Goal: Information Seeking & Learning: Learn about a topic

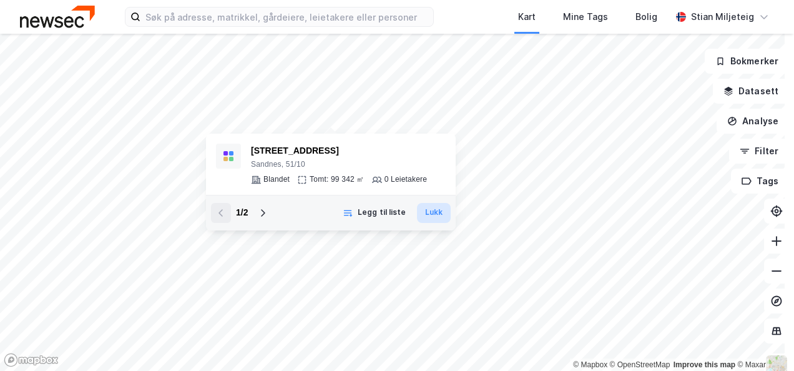
click at [433, 214] on button "Lukk" at bounding box center [434, 213] width 34 height 20
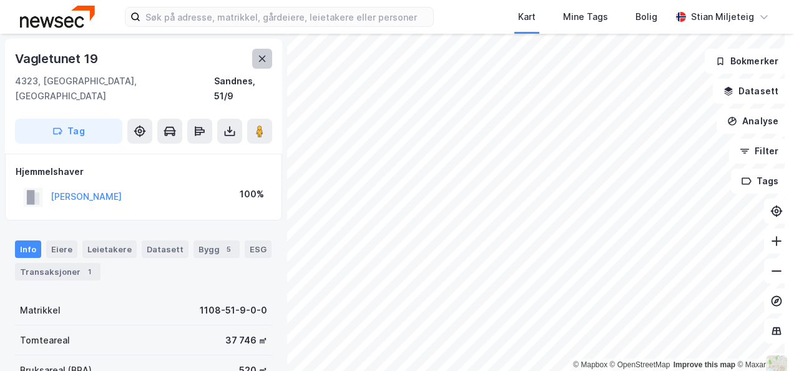
click at [261, 62] on icon at bounding box center [262, 59] width 10 height 10
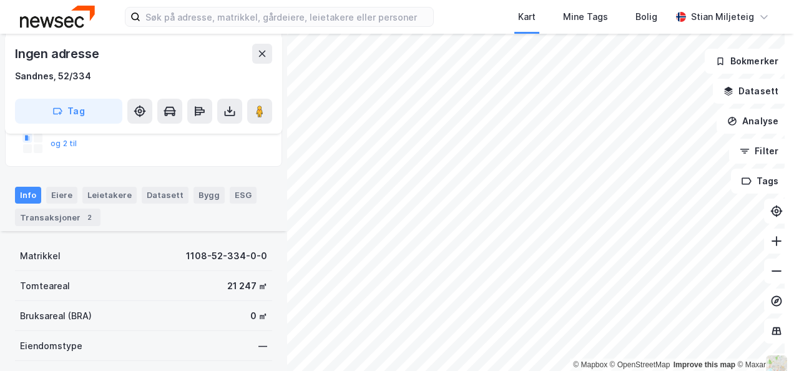
scroll to position [250, 0]
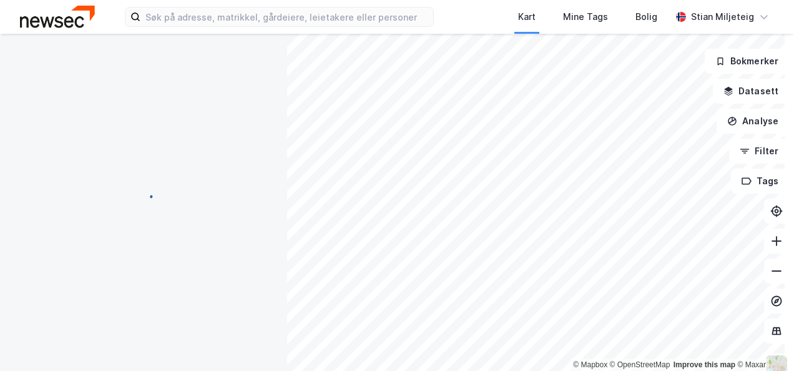
scroll to position [250, 0]
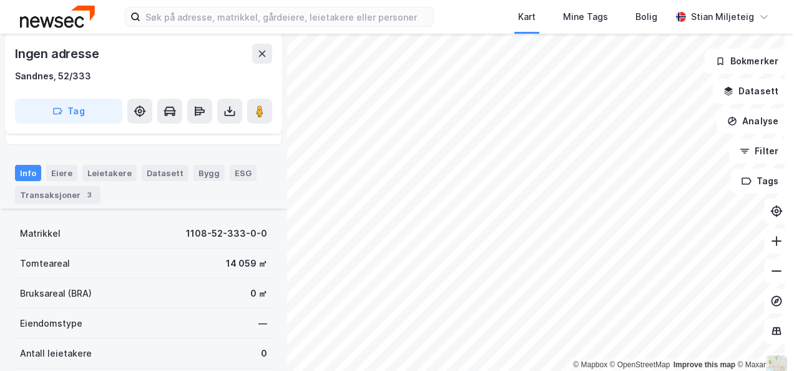
scroll to position [187, 0]
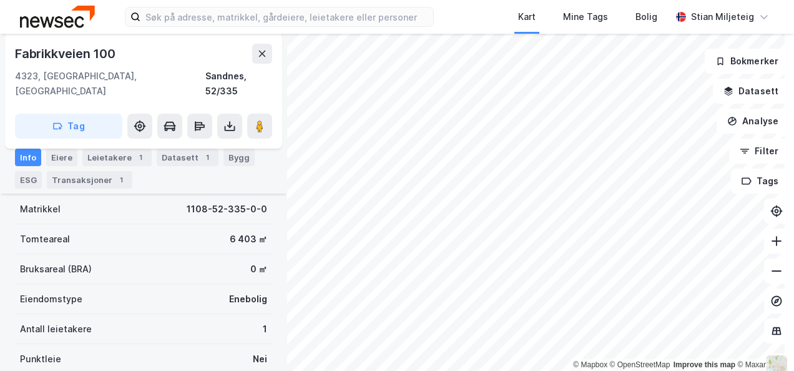
scroll to position [187, 0]
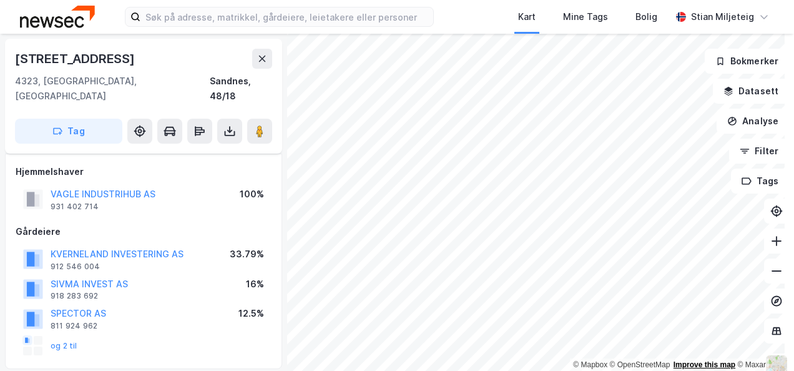
scroll to position [187, 0]
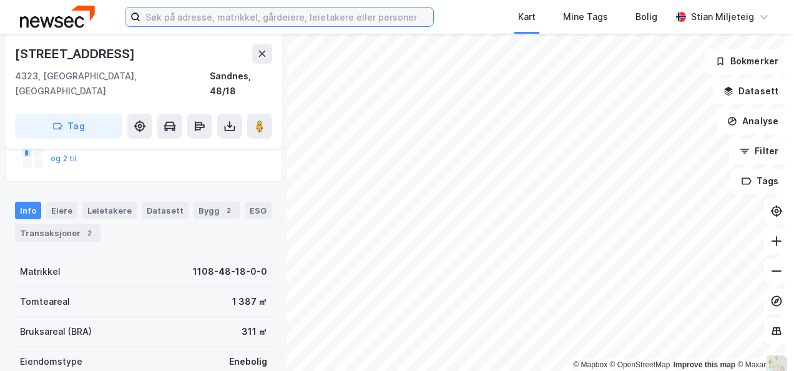
click at [305, 17] on input at bounding box center [286, 16] width 293 height 19
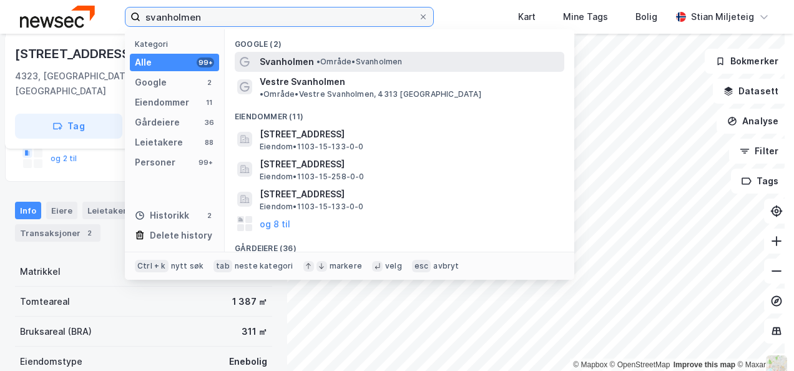
type input "svanholmen"
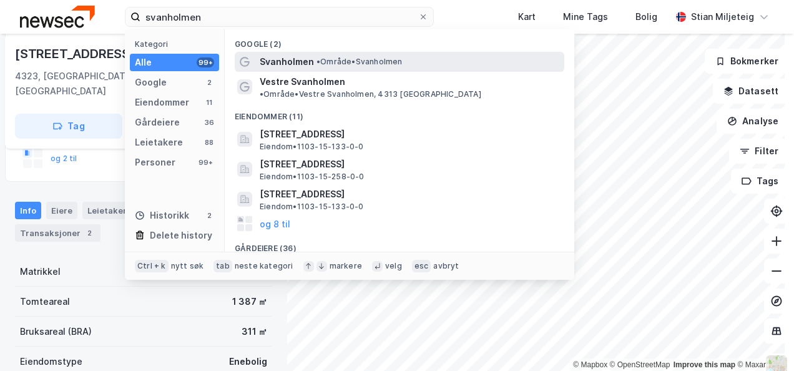
click at [284, 63] on span "Svanholmen" at bounding box center [287, 61] width 54 height 15
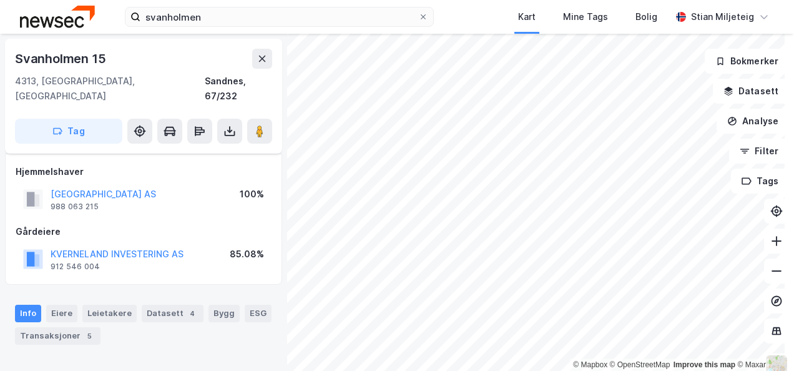
scroll to position [187, 0]
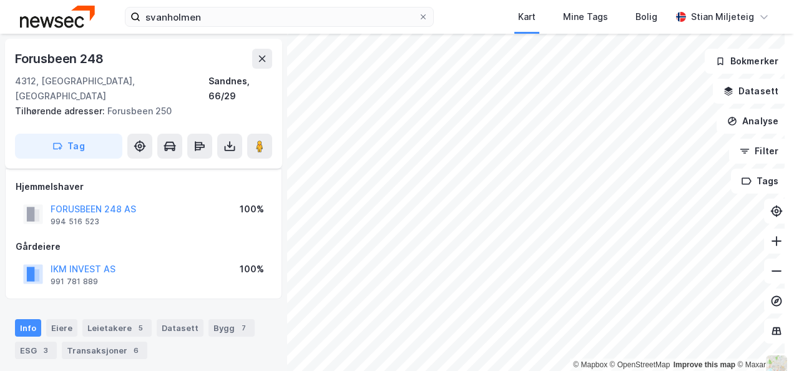
scroll to position [187, 0]
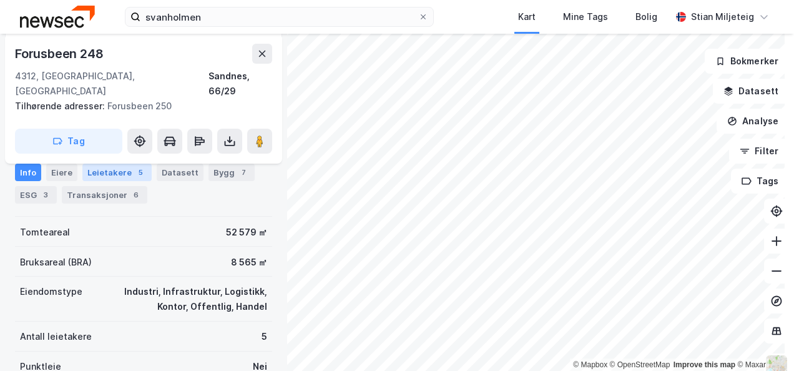
click at [119, 168] on div "Leietakere 5" at bounding box center [116, 172] width 69 height 17
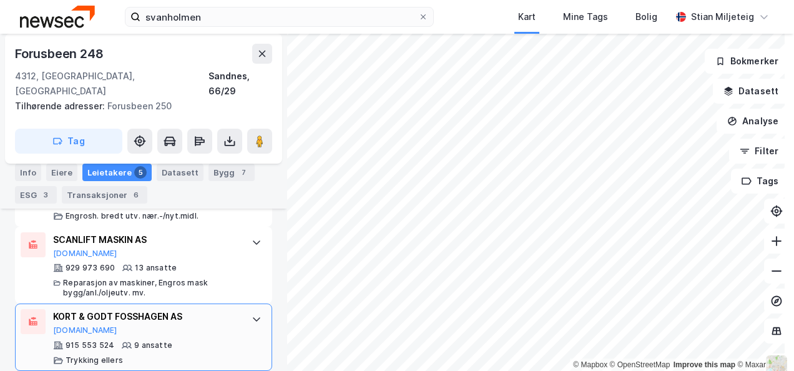
scroll to position [606, 0]
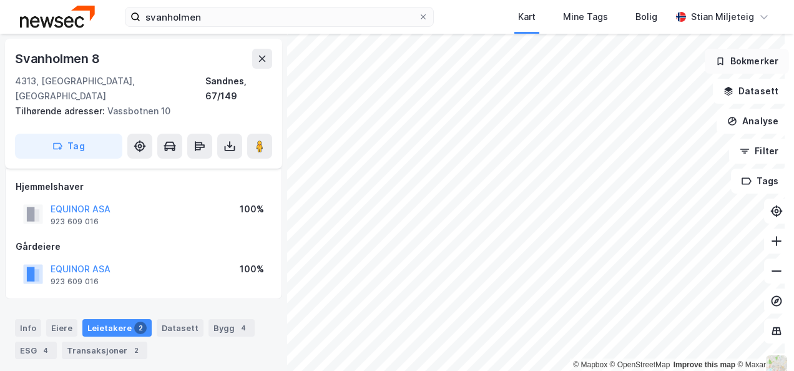
scroll to position [194, 0]
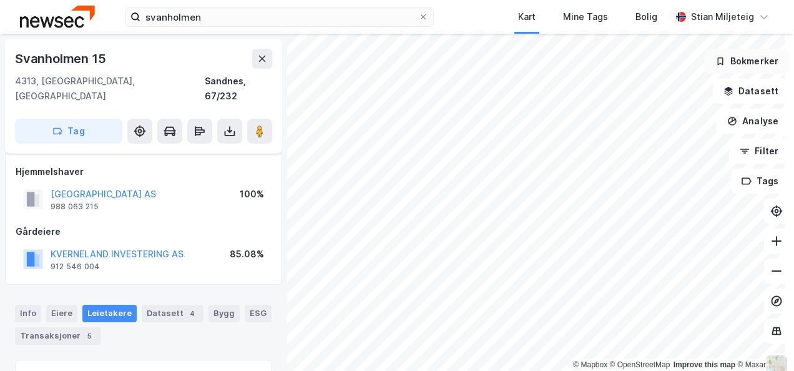
scroll to position [185, 0]
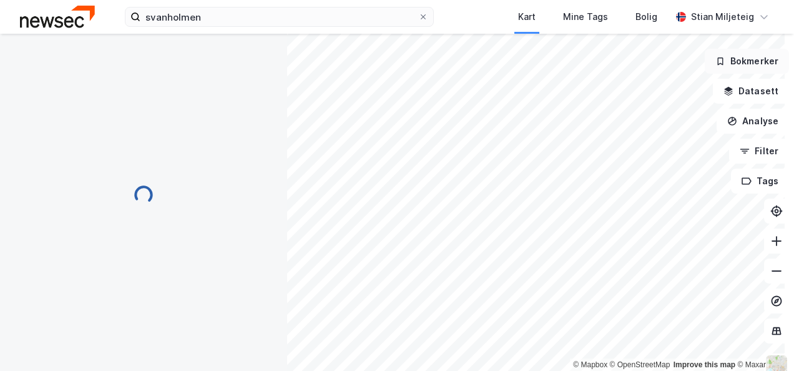
scroll to position [185, 0]
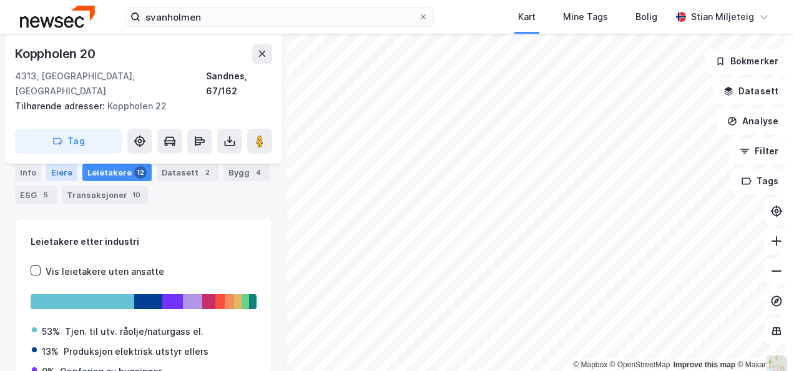
click at [61, 167] on div "Eiere" at bounding box center [61, 172] width 31 height 17
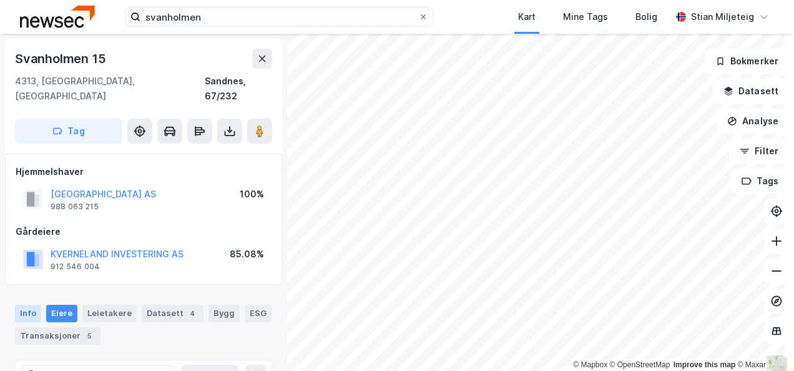
click at [31, 305] on div "Info" at bounding box center [28, 313] width 26 height 17
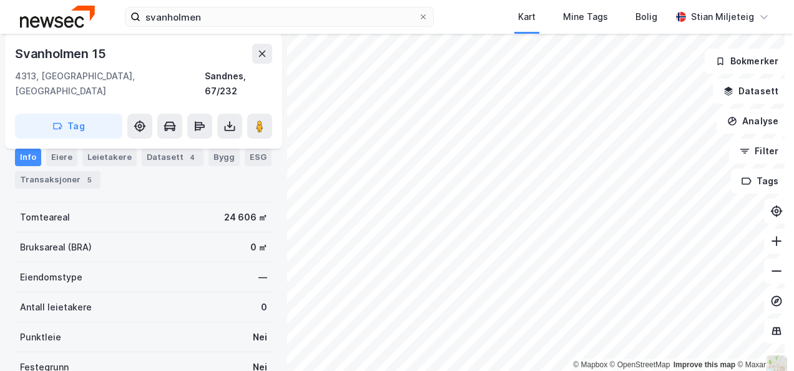
scroll to position [125, 0]
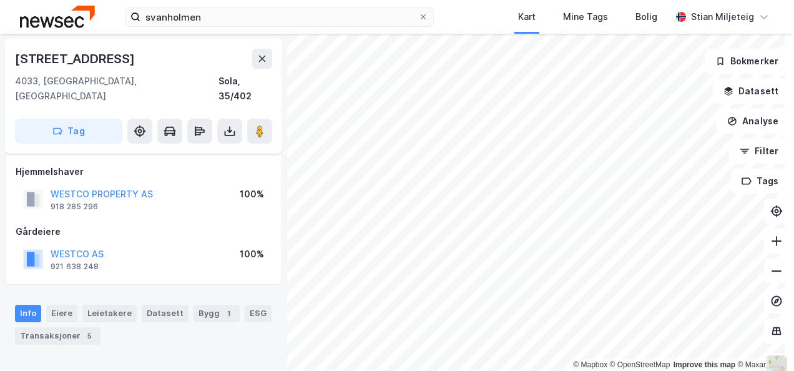
scroll to position [125, 0]
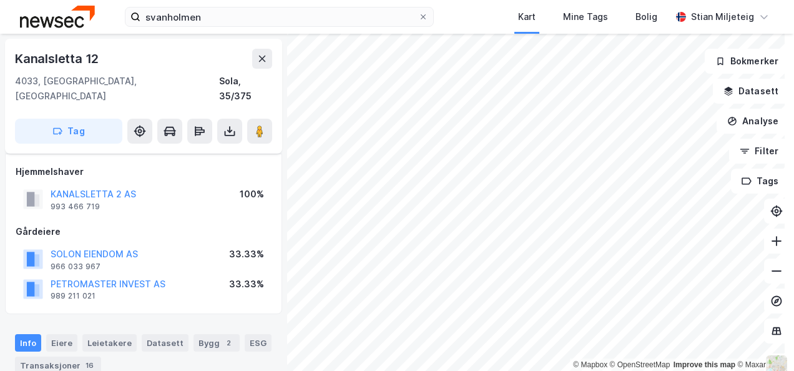
scroll to position [125, 0]
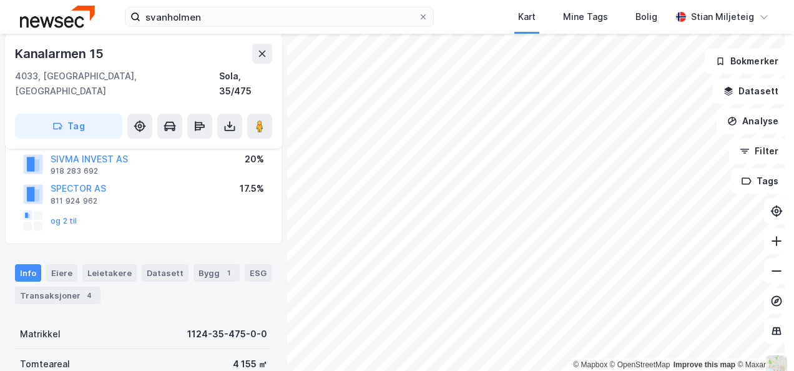
scroll to position [125, 0]
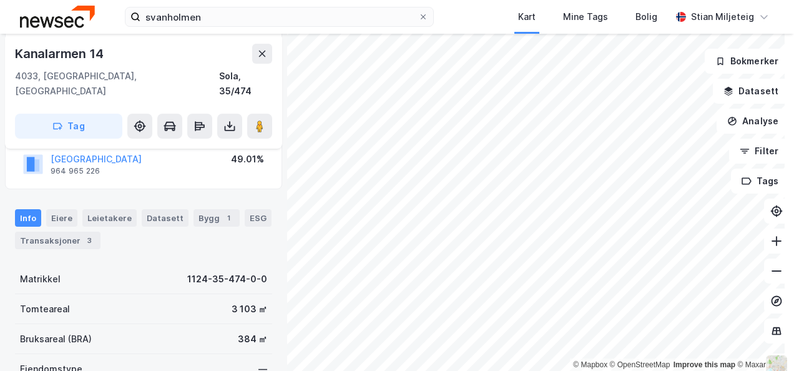
scroll to position [125, 0]
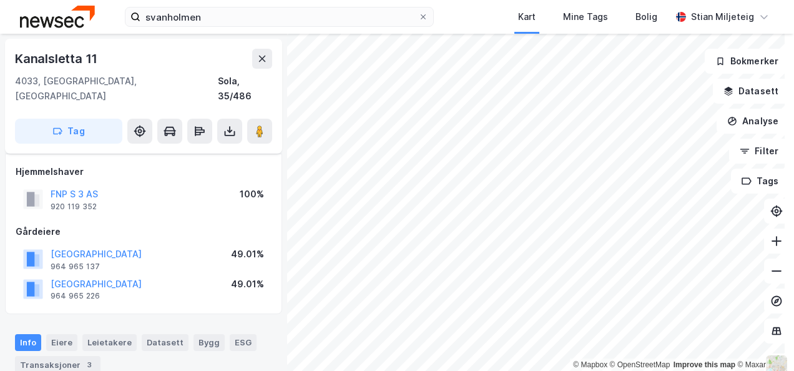
scroll to position [125, 0]
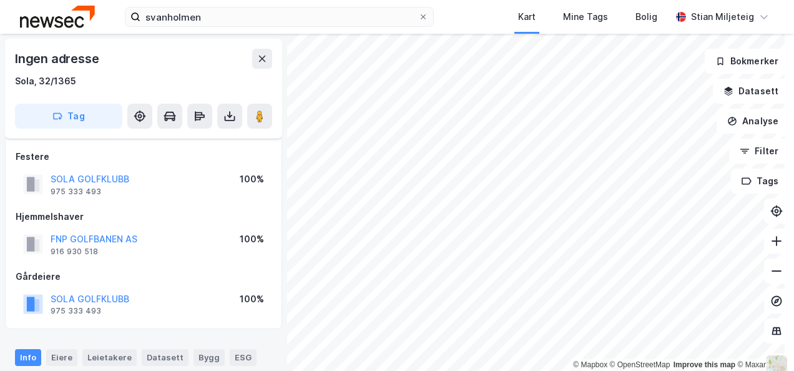
scroll to position [8, 0]
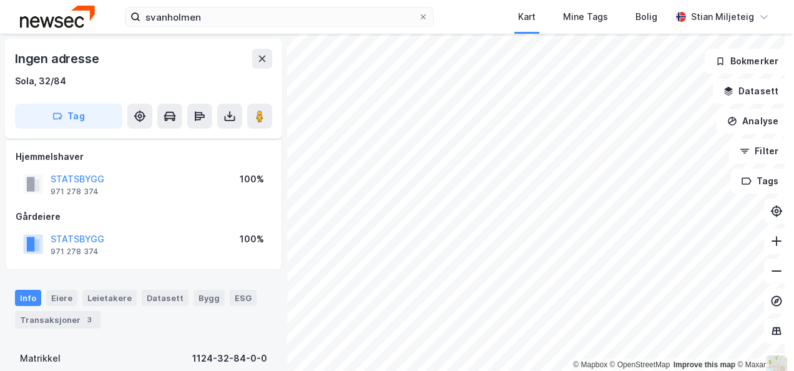
scroll to position [8, 0]
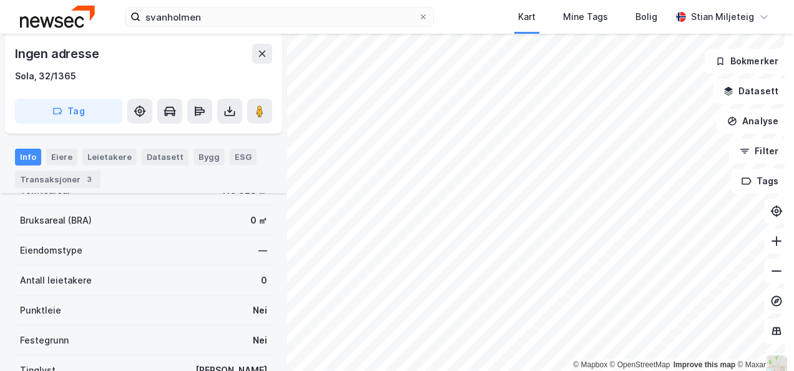
scroll to position [195, 0]
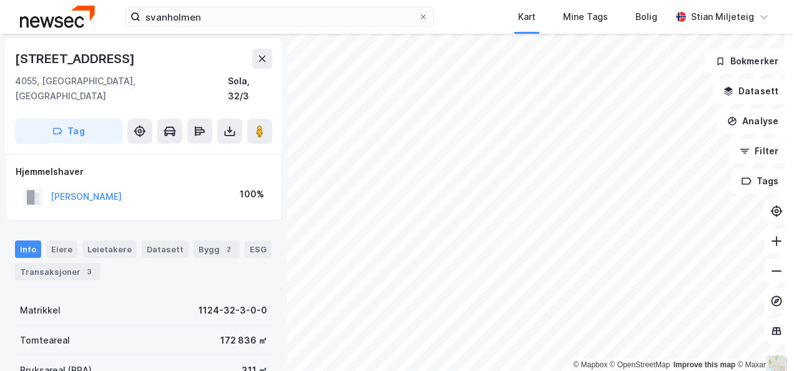
scroll to position [1, 0]
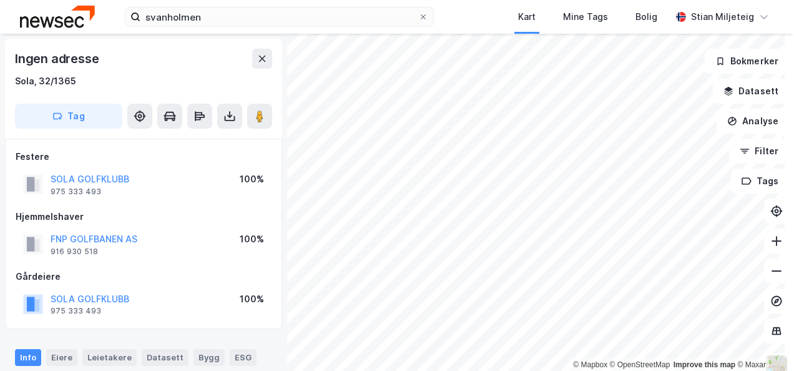
scroll to position [1, 0]
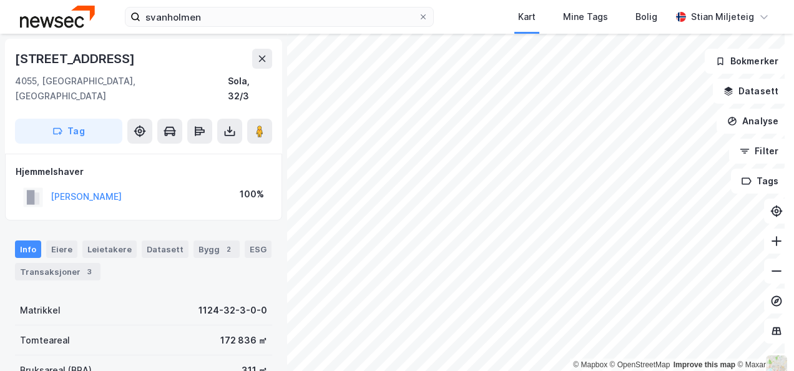
scroll to position [1, 0]
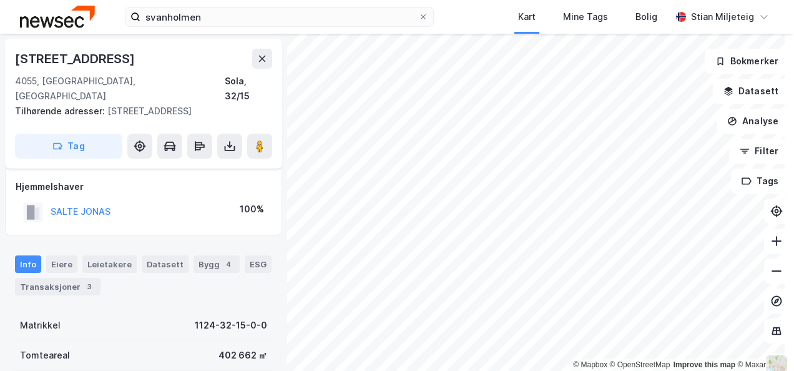
scroll to position [12, 0]
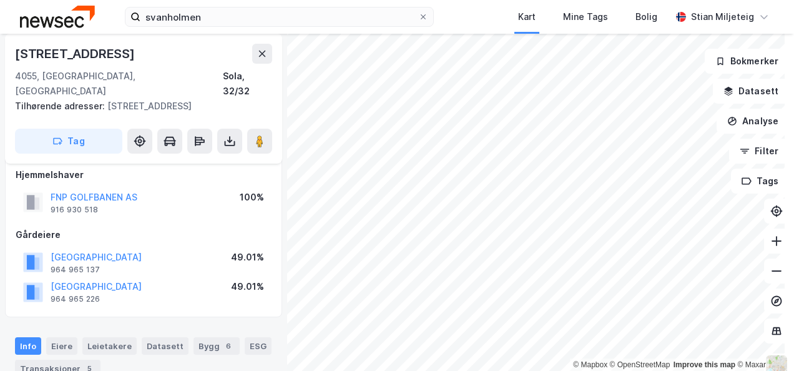
scroll to position [12, 0]
